Goal: Information Seeking & Learning: Learn about a topic

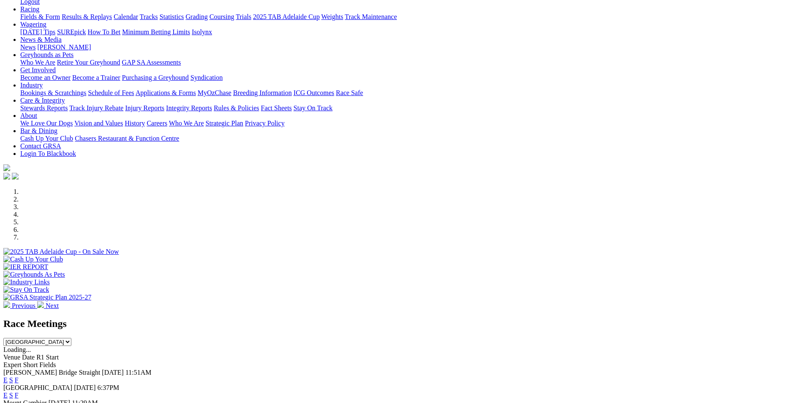
scroll to position [127, 0]
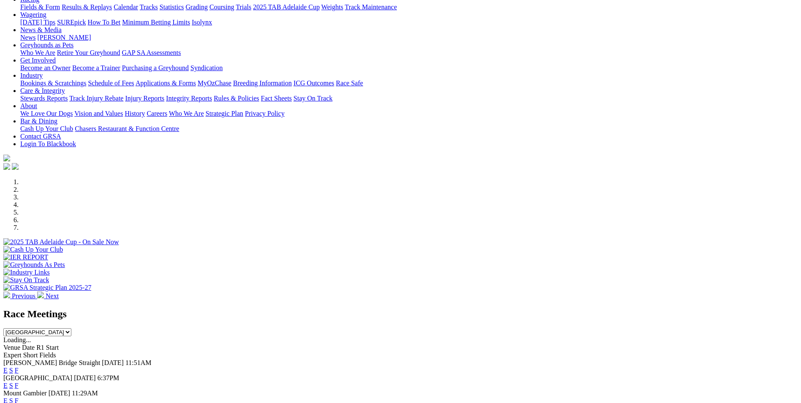
click at [8, 382] on link "E" at bounding box center [5, 385] width 4 height 7
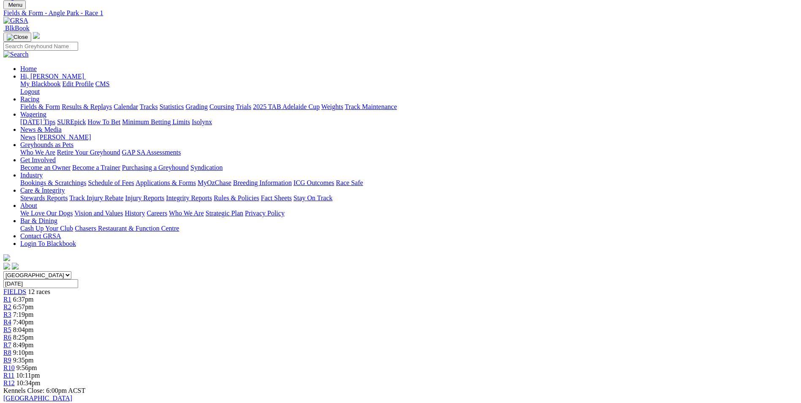
scroll to position [42, 0]
drag, startPoint x: 357, startPoint y: 354, endPoint x: 301, endPoint y: 331, distance: 59.8
drag, startPoint x: 301, startPoint y: 331, endPoint x: 313, endPoint y: 344, distance: 17.0
copy p "Adhana Martina (1) can kick start the evening for us here from her good draw, r…"
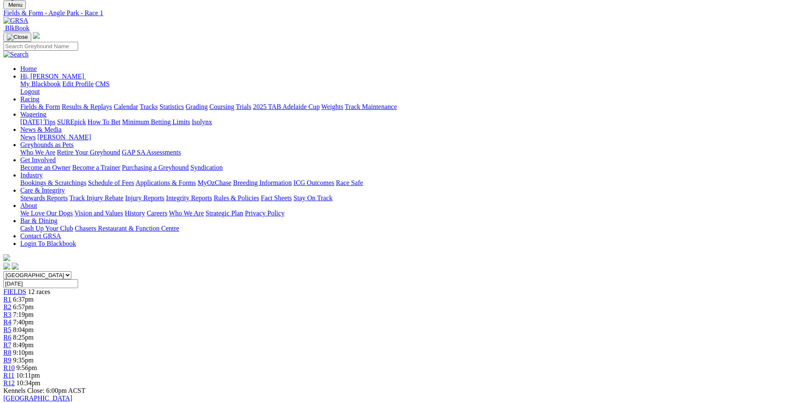
click at [11, 303] on link "R2" at bounding box center [7, 306] width 8 height 7
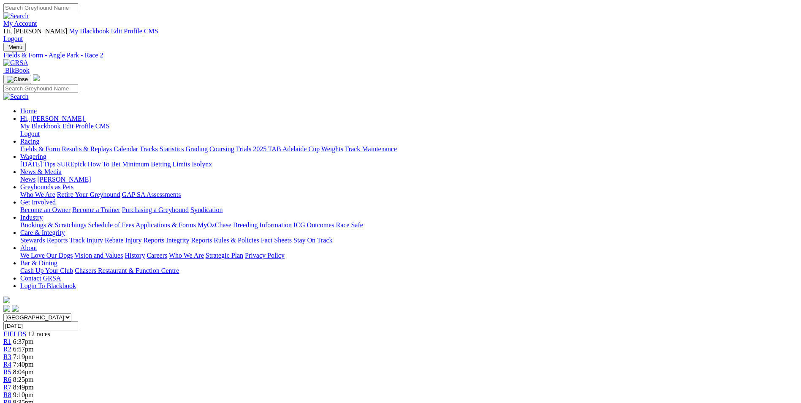
drag, startPoint x: 410, startPoint y: 386, endPoint x: 375, endPoint y: 355, distance: 46.7
drag, startPoint x: 375, startPoint y: 355, endPoint x: 395, endPoint y: 368, distance: 23.2
copy p "The first of two maidens here this evening, Discouraged (8) is knocking on the …"
click at [277, 353] on div "R3 7:19pm" at bounding box center [400, 357] width 794 height 8
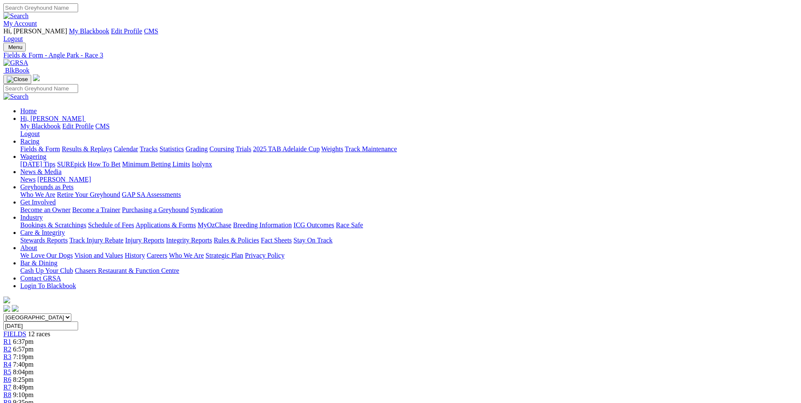
drag, startPoint x: 400, startPoint y: 384, endPoint x: 432, endPoint y: 389, distance: 32.9
drag, startPoint x: 422, startPoint y: 382, endPoint x: 317, endPoint y: 361, distance: 107.6
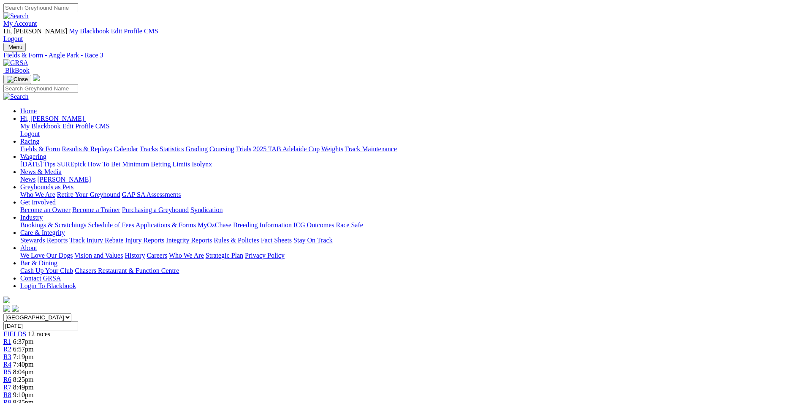
drag, startPoint x: 317, startPoint y: 361, endPoint x: 340, endPoint y: 369, distance: 25.0
copy p "The 2nd of the open maidens this evening and Urana Space (2) is first up here i…"
click at [319, 360] on div "R4 7:40pm" at bounding box center [400, 364] width 794 height 8
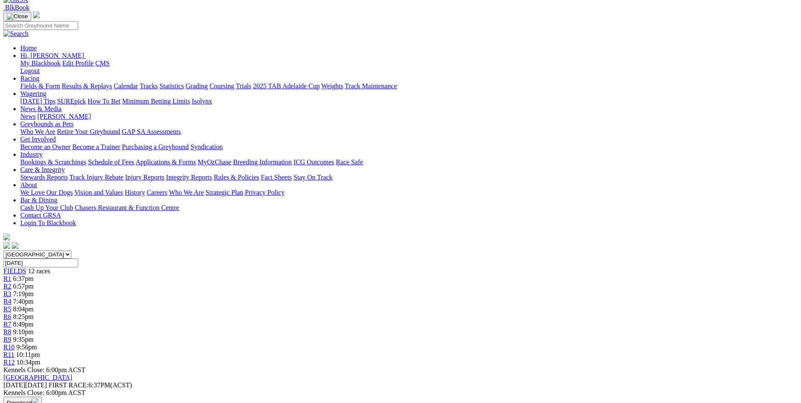
scroll to position [84, 0]
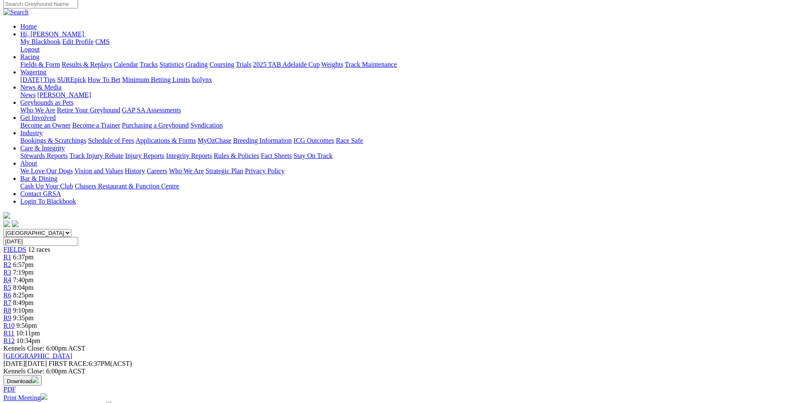
drag, startPoint x: 525, startPoint y: 312, endPoint x: 340, endPoint y: 287, distance: 186.1
drag, startPoint x: 340, startPoint y: 287, endPoint x: 365, endPoint y: 297, distance: 26.6
copy p "This looks a good betting affair with several chances, My Khaleesi (2) was runn…"
click at [363, 284] on div "R5 8:04pm" at bounding box center [400, 288] width 794 height 8
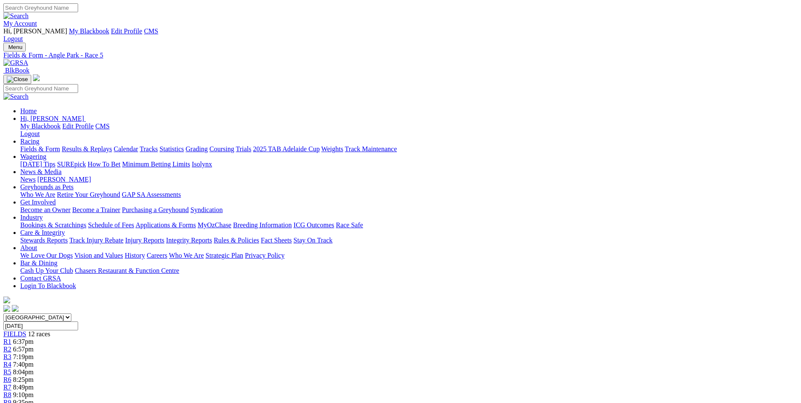
drag, startPoint x: 590, startPoint y: 382, endPoint x: 363, endPoint y: 361, distance: 228.9
drag, startPoint x: 363, startPoint y: 361, endPoint x: 374, endPoint y: 364, distance: 11.4
copy p "This is over the distance and Springvale Bray (1) can bounce back here tonight,…"
click at [11, 376] on span "R6" at bounding box center [7, 379] width 8 height 7
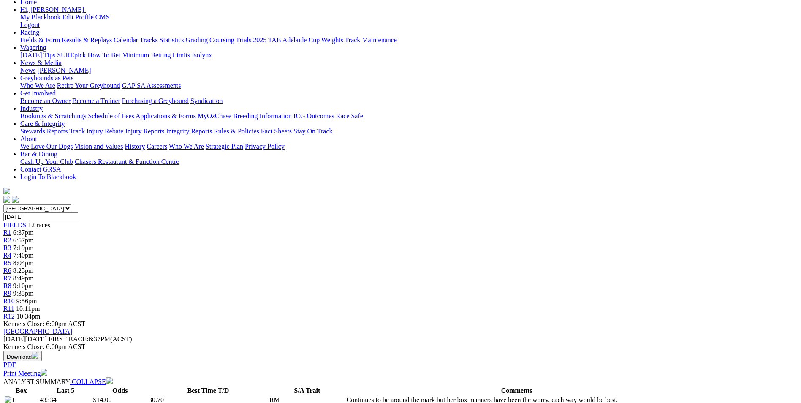
scroll to position [127, 0]
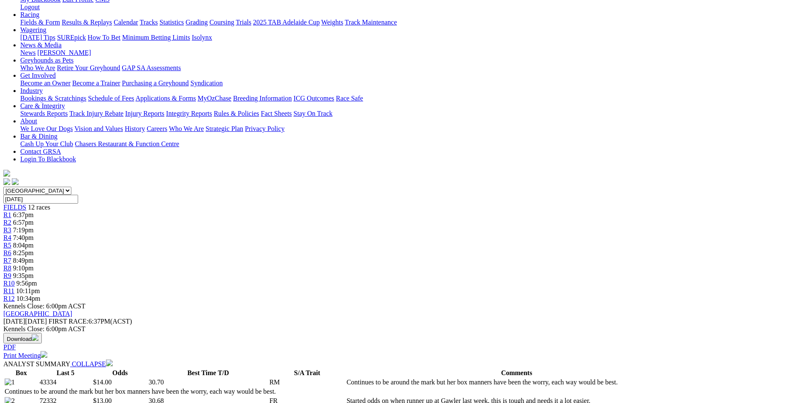
drag, startPoint x: 318, startPoint y: 269, endPoint x: 293, endPoint y: 247, distance: 33.2
drag, startPoint x: 293, startPoint y: 247, endPoint x: 314, endPoint y: 255, distance: 22.3
copy p "Several chance here and Dashing Slay (6) is my selection but the draw does worr…"
click at [439, 257] on div "R7 8:49pm" at bounding box center [400, 261] width 794 height 8
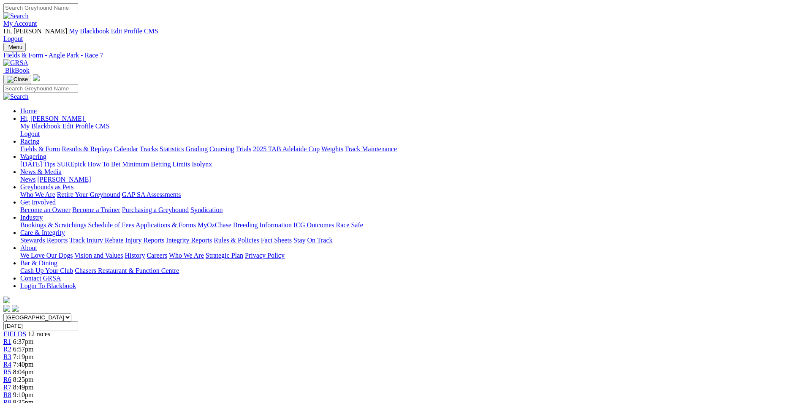
drag, startPoint x: 512, startPoint y: 351, endPoint x: 339, endPoint y: 334, distance: 173.1
drag, startPoint x: 339, startPoint y: 334, endPoint x: 357, endPoint y: 333, distance: 17.3
copy p "Handy race we have here with some classy performers, [PERSON_NAME] (2) has been…"
click at [485, 391] on div "R8 9:10pm" at bounding box center [400, 395] width 794 height 8
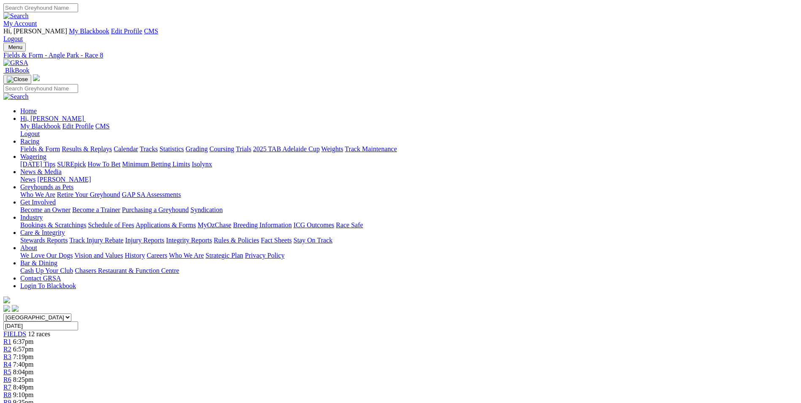
scroll to position [42, 0]
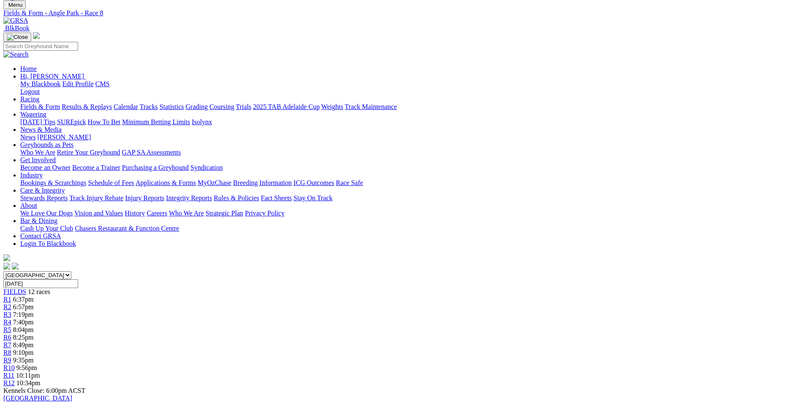
drag, startPoint x: 405, startPoint y: 394, endPoint x: 366, endPoint y: 361, distance: 51.3
drag, startPoint x: 366, startPoint y: 361, endPoint x: 379, endPoint y: 366, distance: 13.7
copy p "This is a race for dogs that Qualified at Murray Bridge, Sir Dodge (4) has been…"
click at [34, 356] on span "9:35pm" at bounding box center [23, 359] width 21 height 7
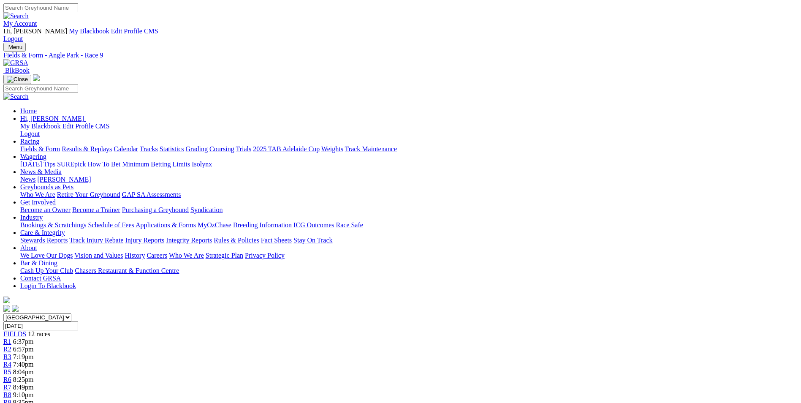
drag, startPoint x: 565, startPoint y: 365, endPoint x: 346, endPoint y: 345, distance: 219.9
drag, startPoint x: 346, startPoint y: 345, endPoint x: 359, endPoint y: 348, distance: 13.8
copy p "This is over the 595M and King Tide (2) was first up here in SA and backed into…"
click at [15, 402] on link "R10" at bounding box center [8, 409] width 11 height 7
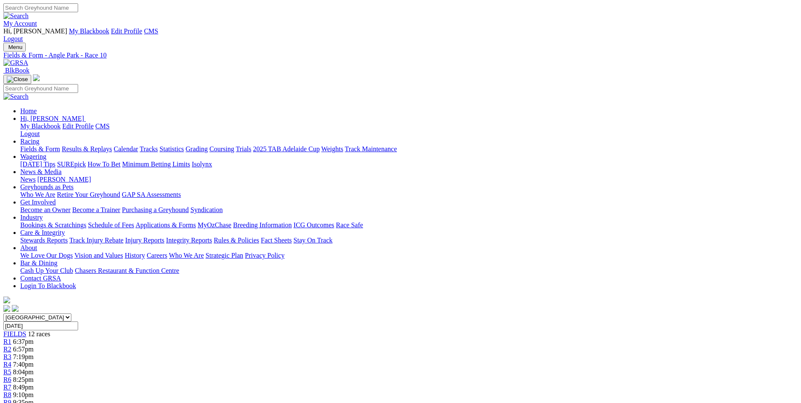
scroll to position [42, 0]
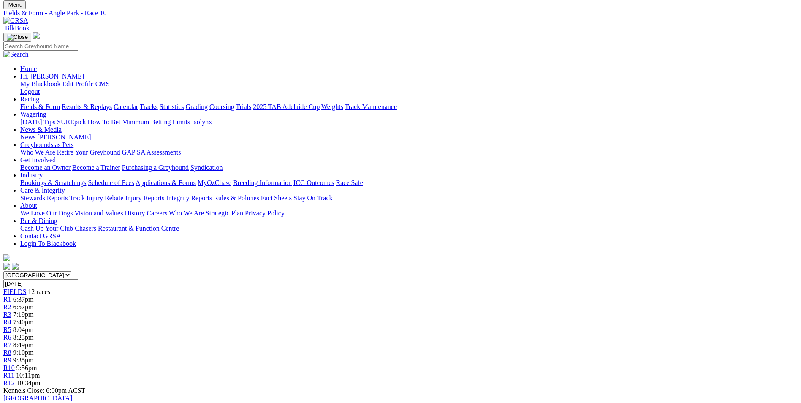
drag, startPoint x: 542, startPoint y: 357, endPoint x: 356, endPoint y: 323, distance: 189.2
drag, startPoint x: 536, startPoint y: 354, endPoint x: 363, endPoint y: 333, distance: 175.1
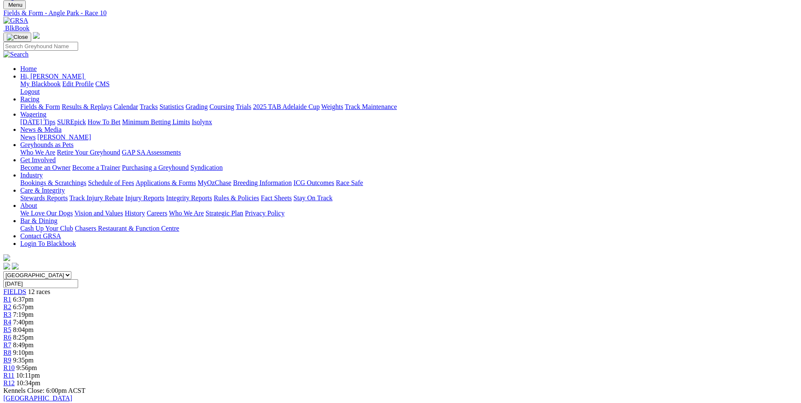
drag, startPoint x: 363, startPoint y: 333, endPoint x: 423, endPoint y: 346, distance: 61.7
copy p "This is over the 595M, Memories Of Rose (3) has handy form over this trip, she …"
click at [14, 371] on link "R11" at bounding box center [8, 374] width 11 height 7
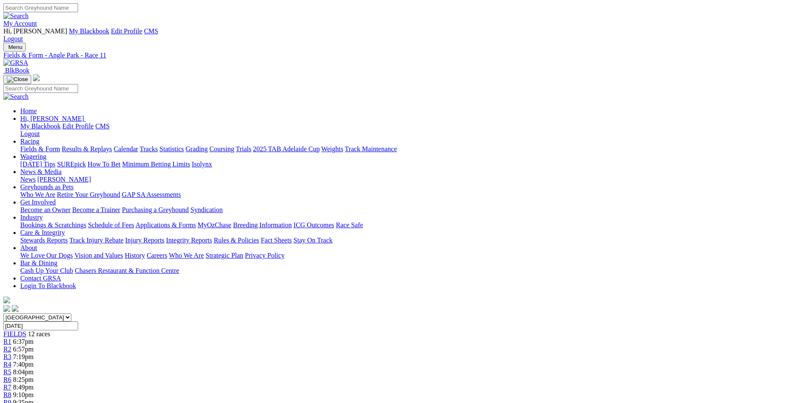
drag, startPoint x: 385, startPoint y: 352, endPoint x: 310, endPoint y: 329, distance: 77.7
drag, startPoint x: 310, startPoint y: 329, endPoint x: 316, endPoint y: 332, distance: 6.4
copy p "[PERSON_NAME] (1) looks far too good for these from his good draw, he should go…"
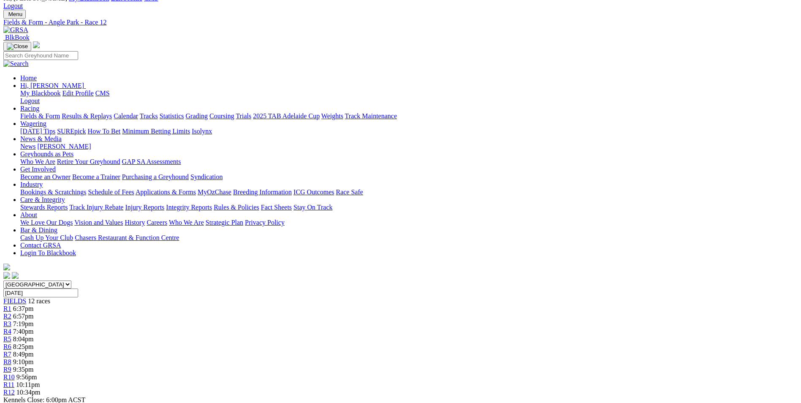
scroll to position [84, 0]
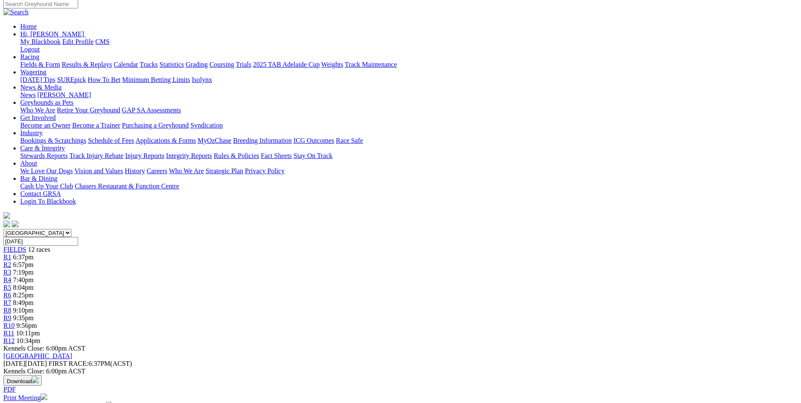
drag, startPoint x: 534, startPoint y: 311, endPoint x: 347, endPoint y: 290, distance: 188.6
drag, startPoint x: 347, startPoint y: 290, endPoint x: 357, endPoint y: 293, distance: 10.0
copy p "Zipping Rove (5) was a handy run here at his first run down in town, the former…"
